Goal: Find specific page/section

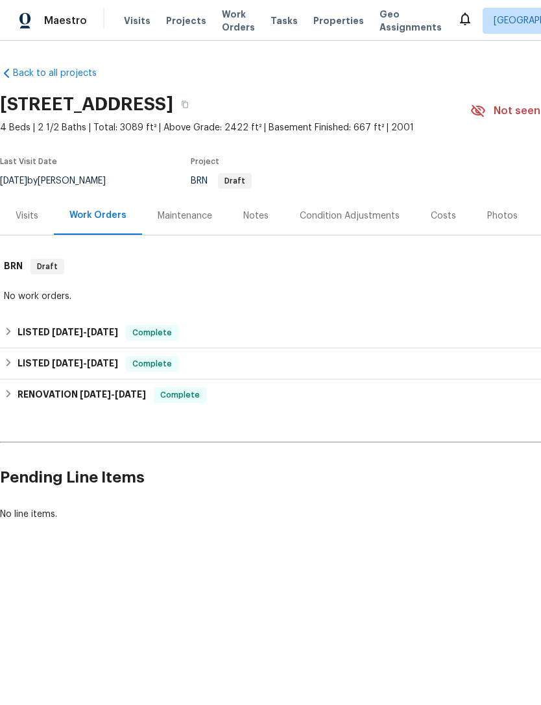
click at [318, 25] on span "Properties" at bounding box center [338, 20] width 51 height 13
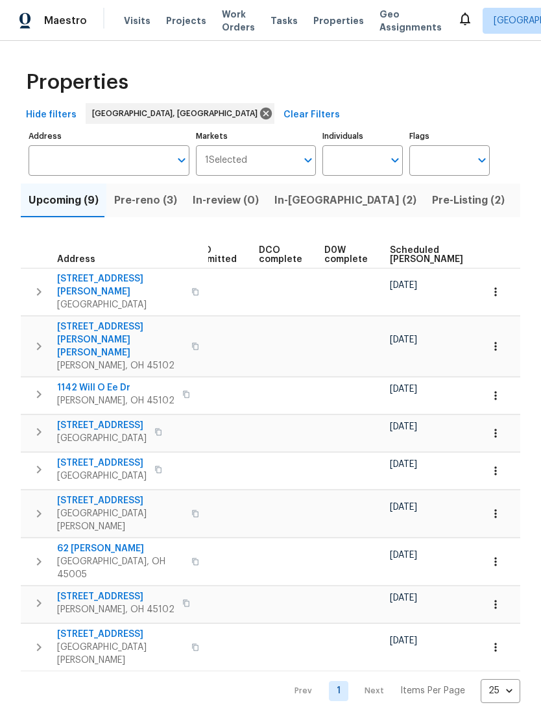
scroll to position [0, 243]
click at [256, 696] on html "Maestro Visits Projects Work Orders Tasks Properties Geo Assignments [GEOGRAPHI…" at bounding box center [270, 352] width 541 height 705
